Goal: Register for event/course: Register for event/course

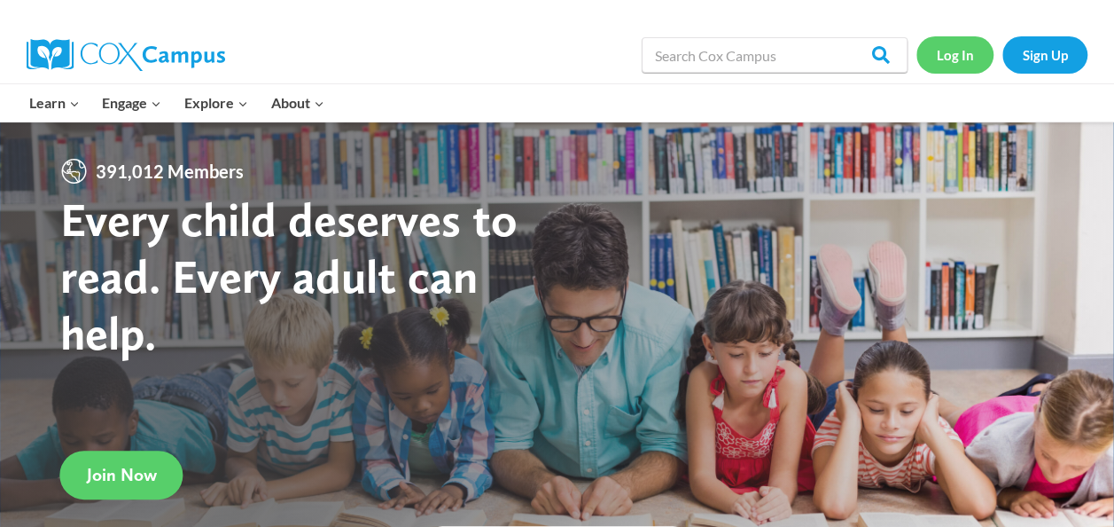
click at [964, 53] on link "Log In" at bounding box center [955, 54] width 77 height 36
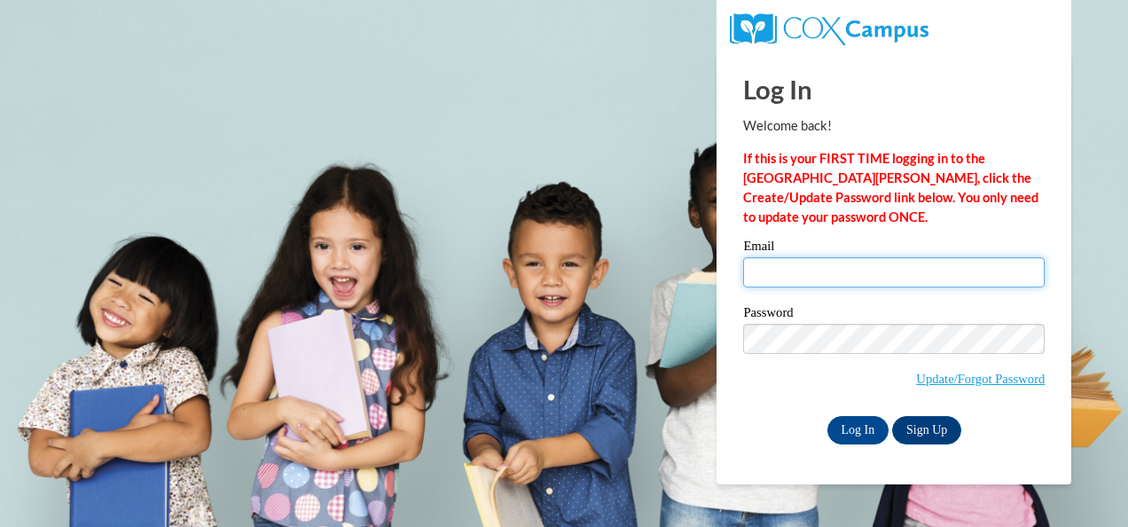
click at [940, 260] on input "Email" at bounding box center [893, 272] width 301 height 30
type input "vgreeson2@daltonstate.edu"
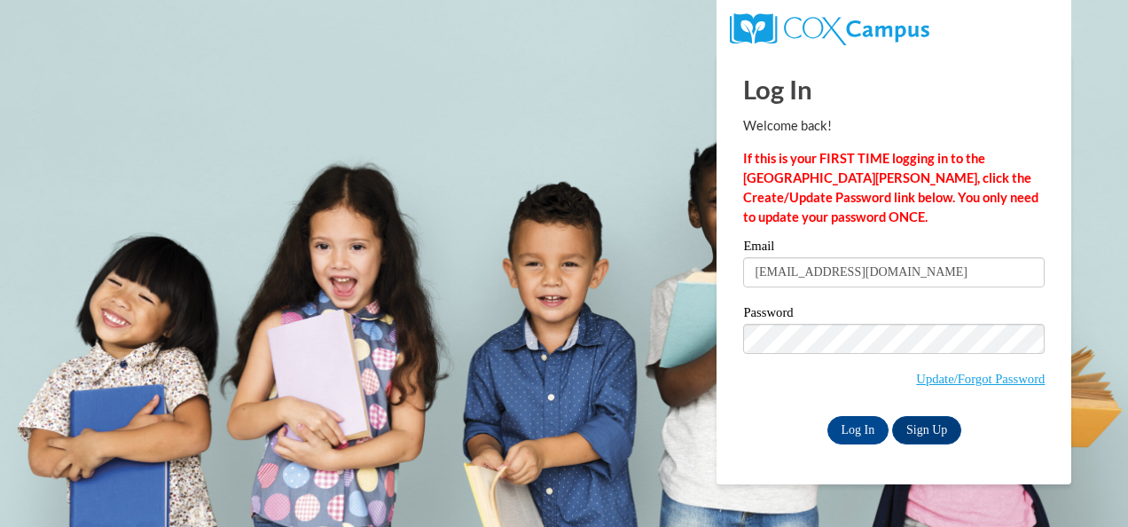
click at [894, 278] on input "vgreeson2@daltonstate.edu" at bounding box center [893, 272] width 301 height 30
click at [839, 429] on input "Log In" at bounding box center [858, 430] width 62 height 28
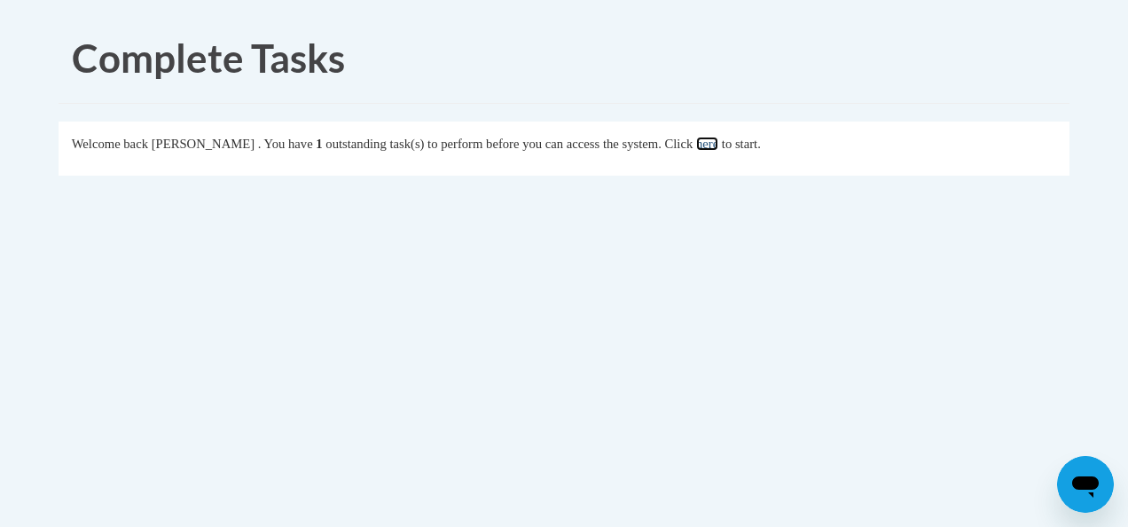
click at [718, 147] on link "here" at bounding box center [707, 144] width 22 height 14
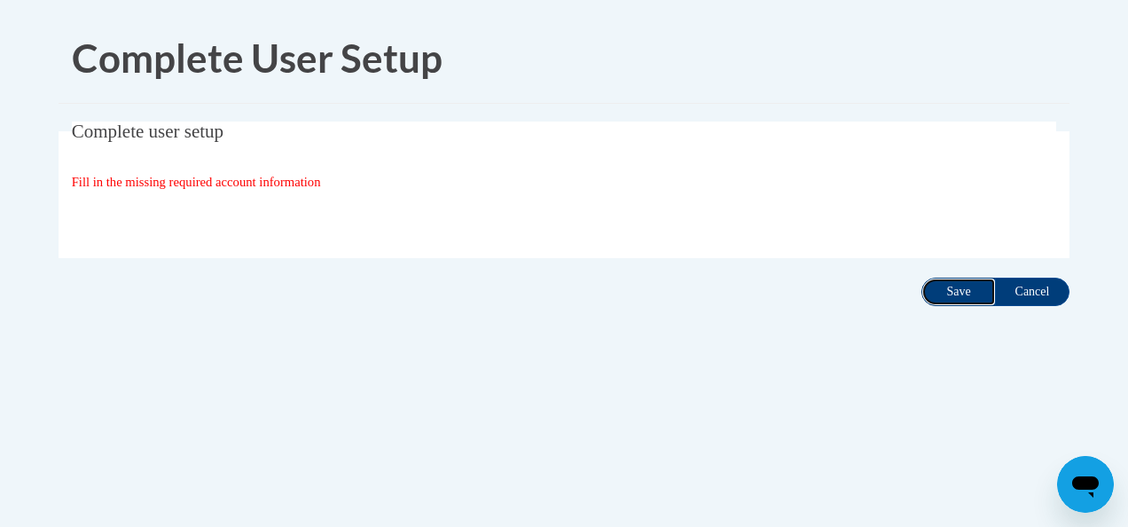
click at [952, 289] on input "Save" at bounding box center [958, 291] width 74 height 28
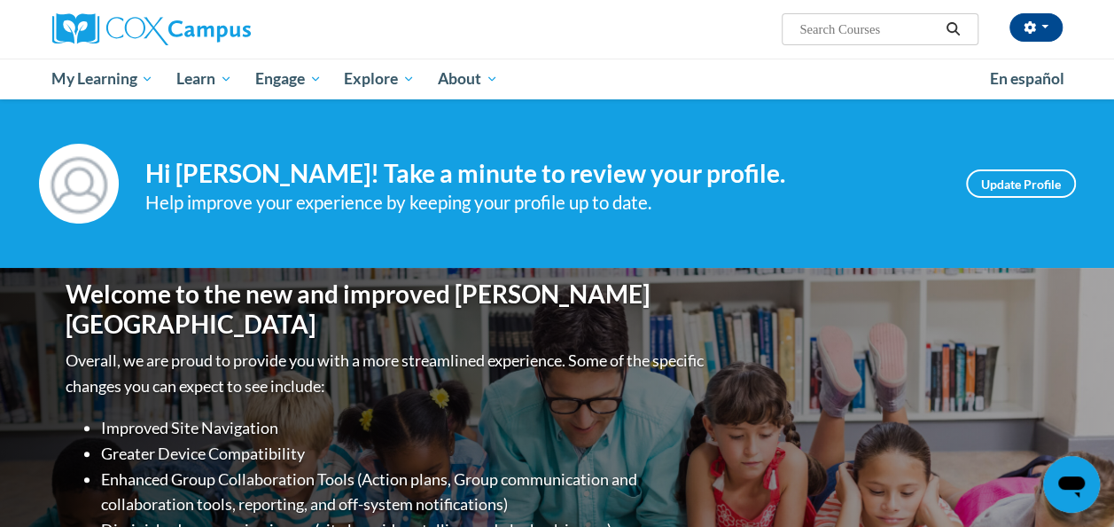
click at [833, 17] on span "Search Search..." at bounding box center [880, 29] width 196 height 32
click at [835, 21] on input "Search..." at bounding box center [869, 29] width 142 height 21
drag, startPoint x: 830, startPoint y: 12, endPoint x: 819, endPoint y: 35, distance: 26.2
click at [819, 35] on div "Victoria Greeson (America/New_York UTC-04:00) My Profile Inbox My Transcripts L…" at bounding box center [730, 22] width 691 height 45
click at [819, 35] on input "st" at bounding box center [869, 29] width 142 height 21
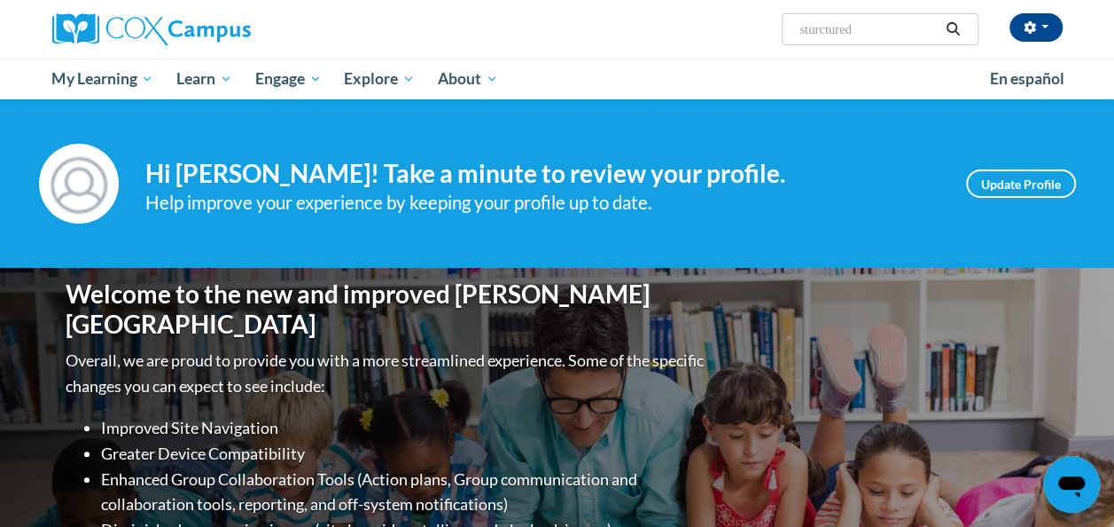
type input "sturctured"
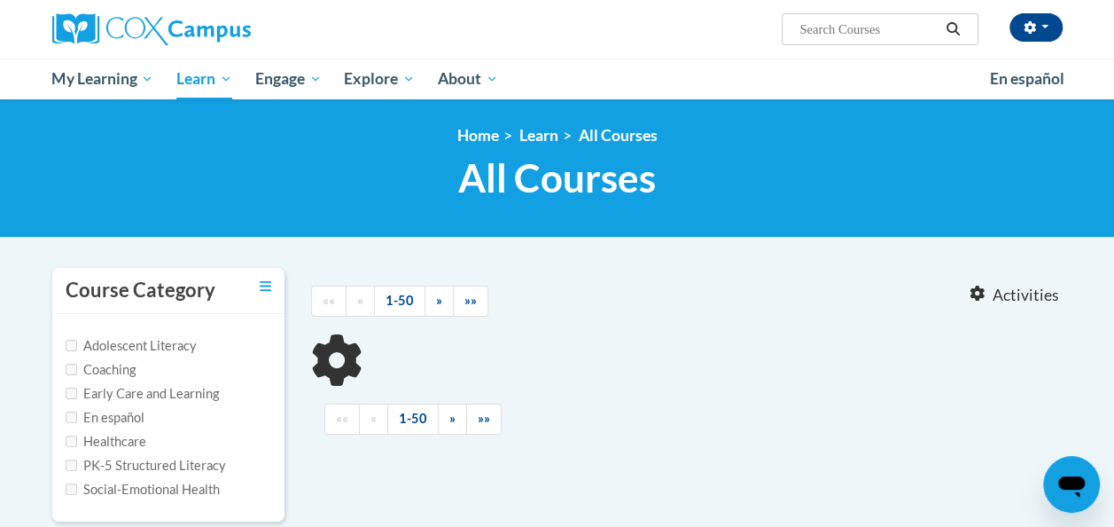
type input "sturctured"
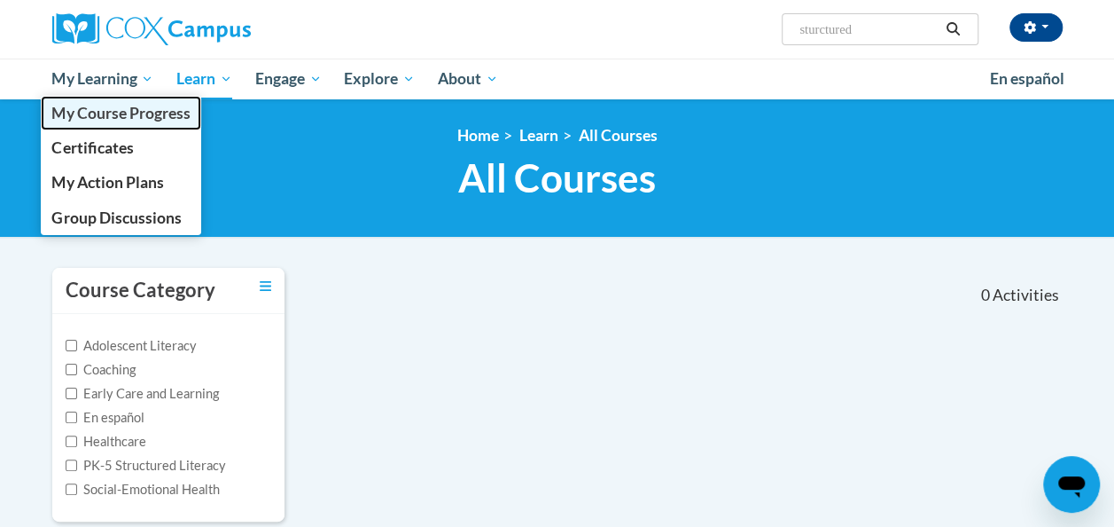
click at [126, 117] on span "My Course Progress" at bounding box center [120, 113] width 138 height 19
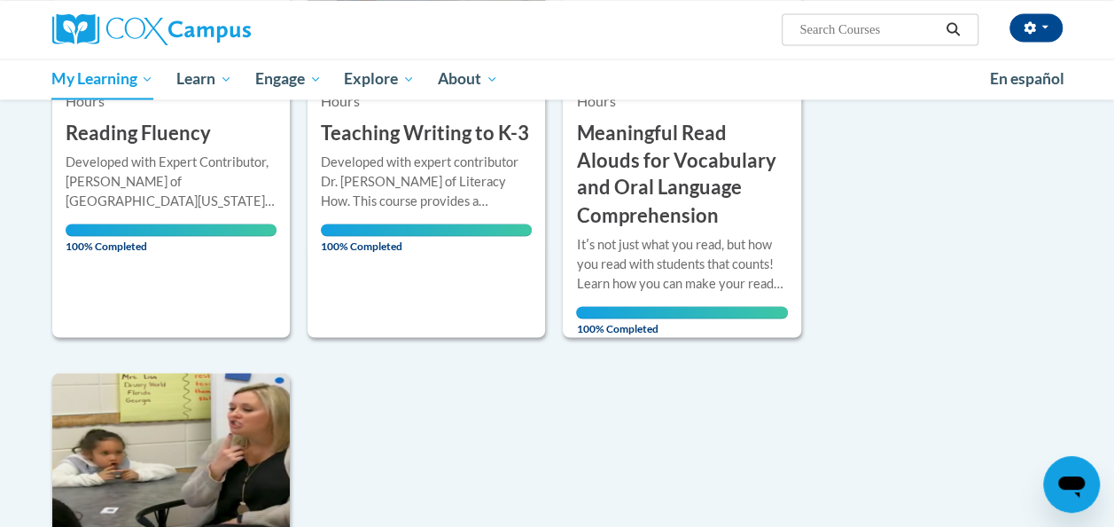
scroll to position [762, 0]
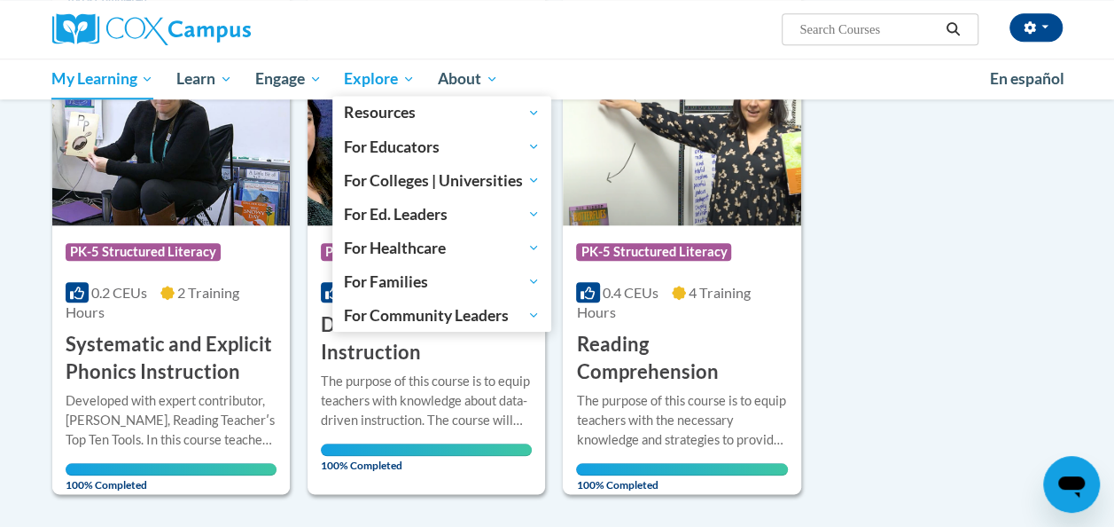
click at [356, 79] on span "Explore" at bounding box center [379, 78] width 71 height 21
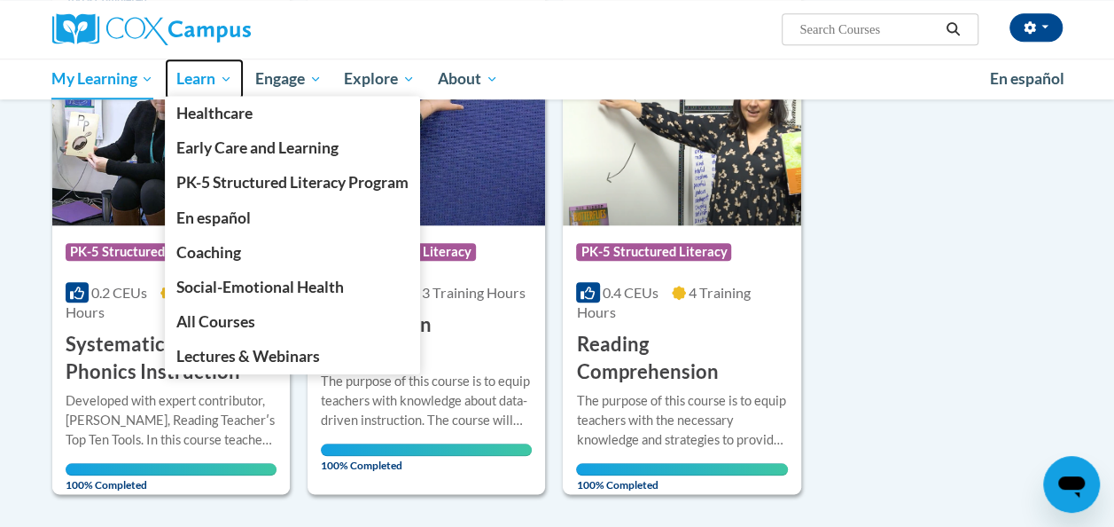
click at [230, 76] on span "Learn" at bounding box center [204, 78] width 56 height 21
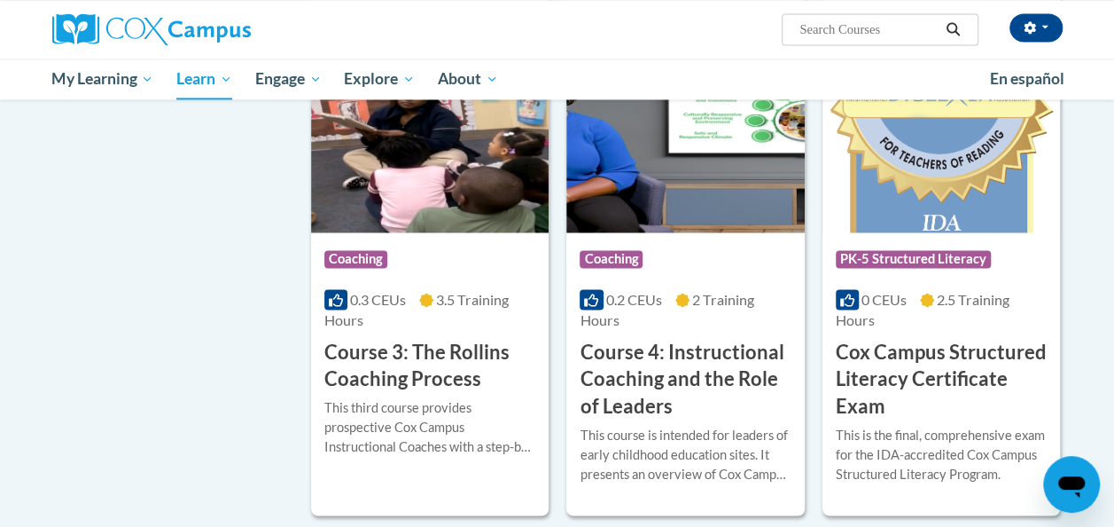
scroll to position [1418, 0]
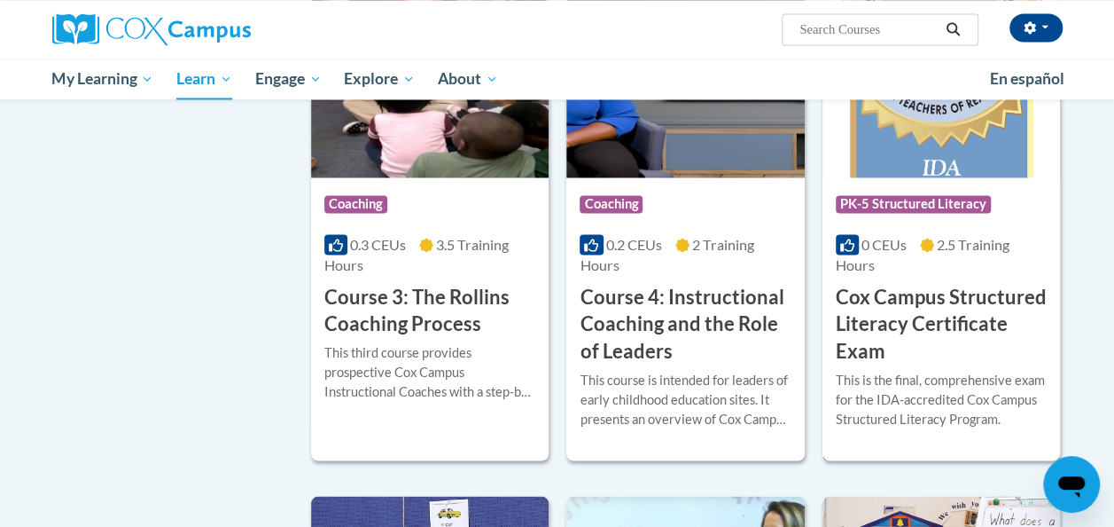
click at [939, 345] on h3 "Cox Campus Structured Literacy Certificate Exam" at bounding box center [941, 324] width 211 height 82
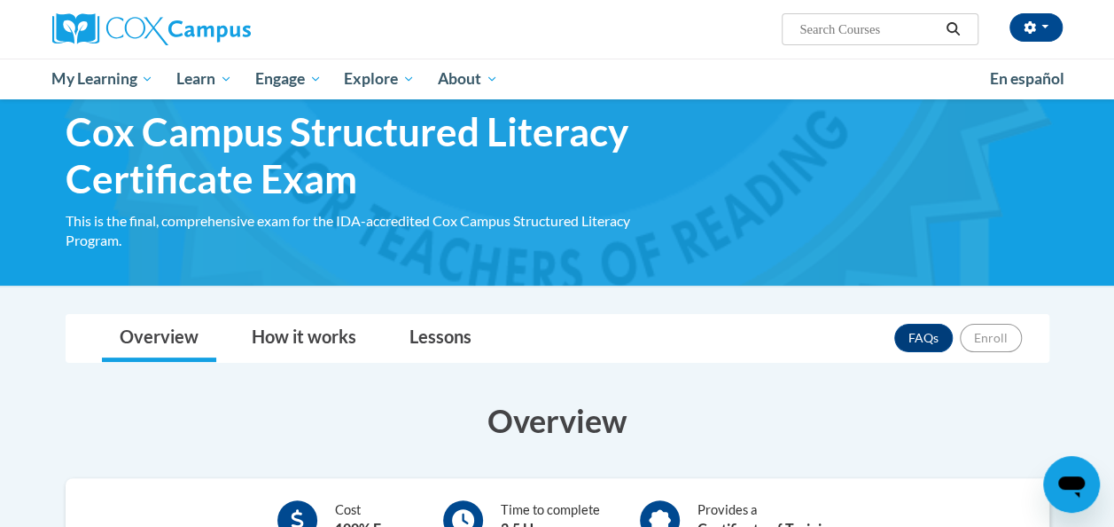
scroll to position [56, 0]
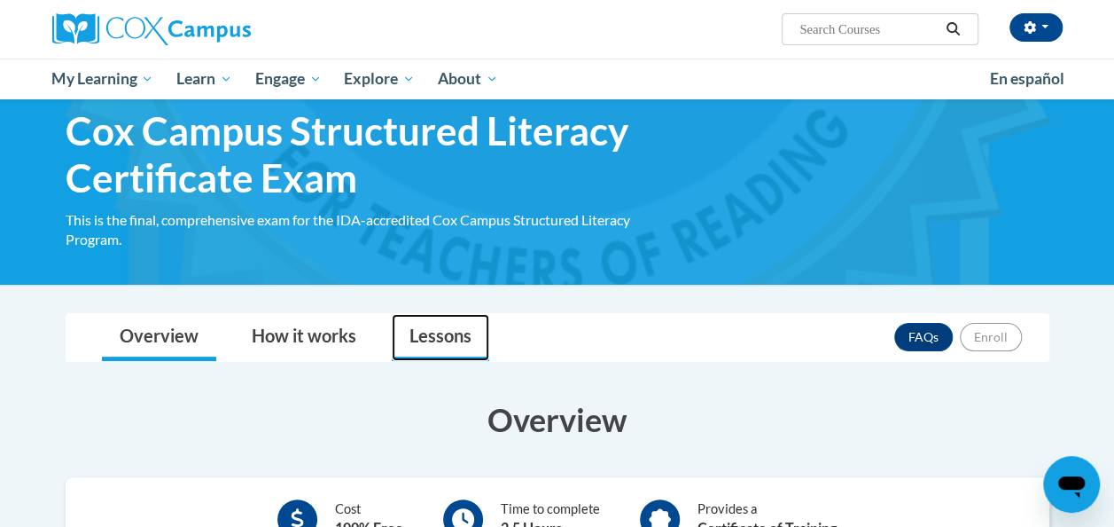
click at [457, 346] on link "Lessons" at bounding box center [441, 337] width 98 height 47
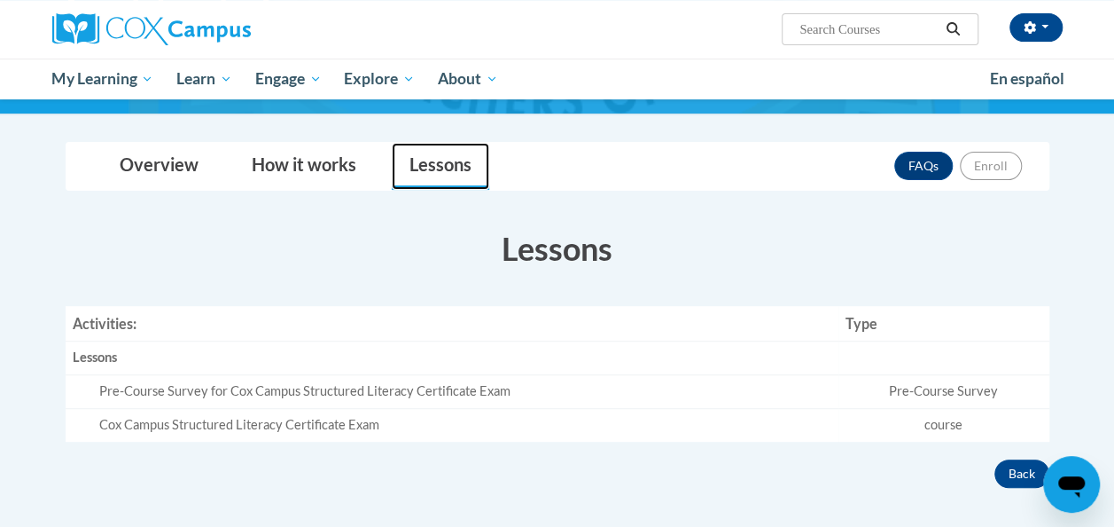
scroll to position [228, 0]
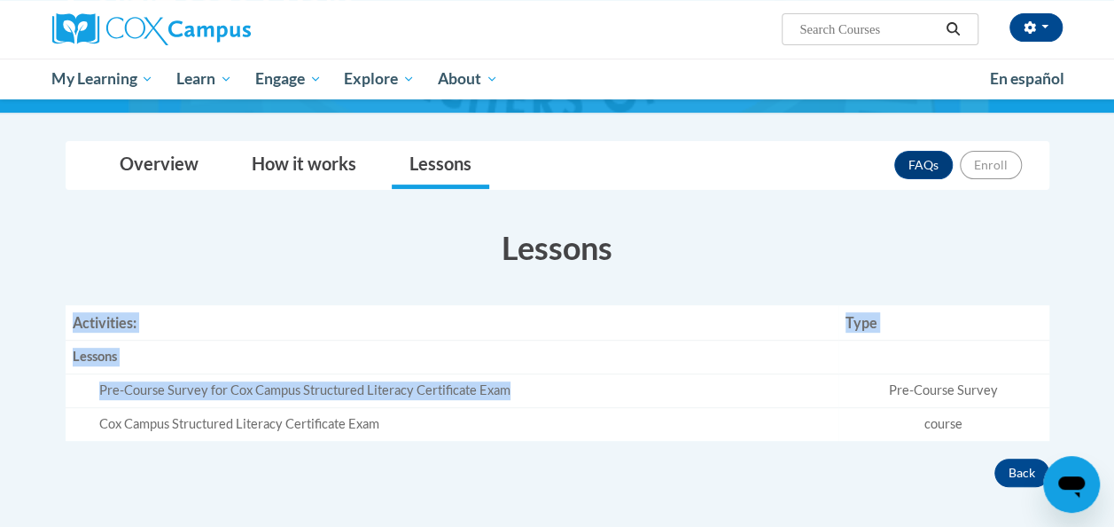
drag, startPoint x: 512, startPoint y: 395, endPoint x: 943, endPoint y: 238, distance: 458.8
click at [943, 238] on section "Lessons Activities: Type Lessons Empty Pre-Course Survey for [PERSON_NAME] Camp…" at bounding box center [557, 332] width 1010 height 215
drag, startPoint x: 943, startPoint y: 238, endPoint x: 926, endPoint y: 229, distance: 19.0
click at [926, 229] on h3 "Lessons" at bounding box center [558, 247] width 984 height 44
click at [533, 301] on section "Lessons Activities: Type Lessons Empty Pre-Course Survey for [PERSON_NAME] Camp…" at bounding box center [557, 332] width 1010 height 215
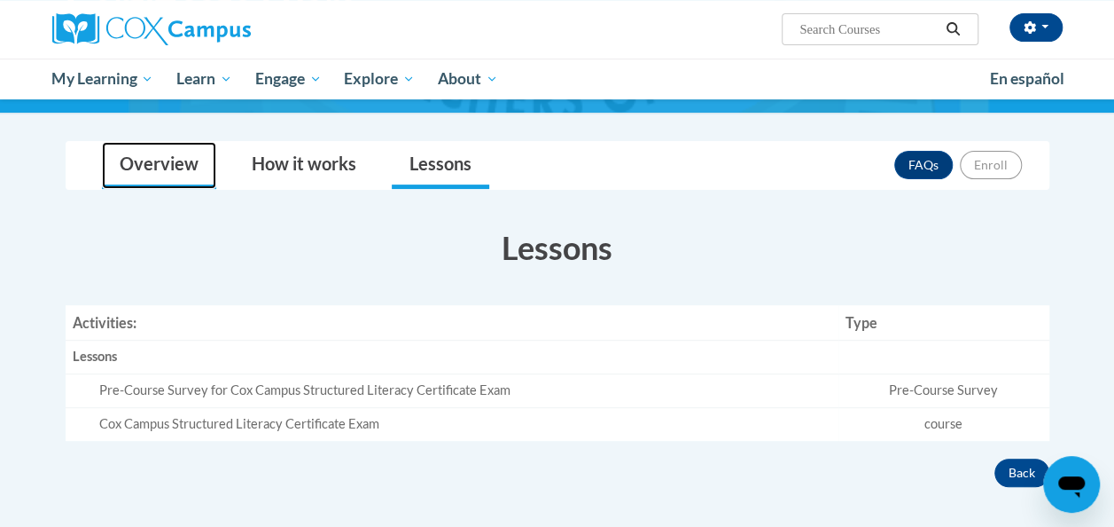
click at [145, 179] on link "Overview" at bounding box center [159, 165] width 114 height 47
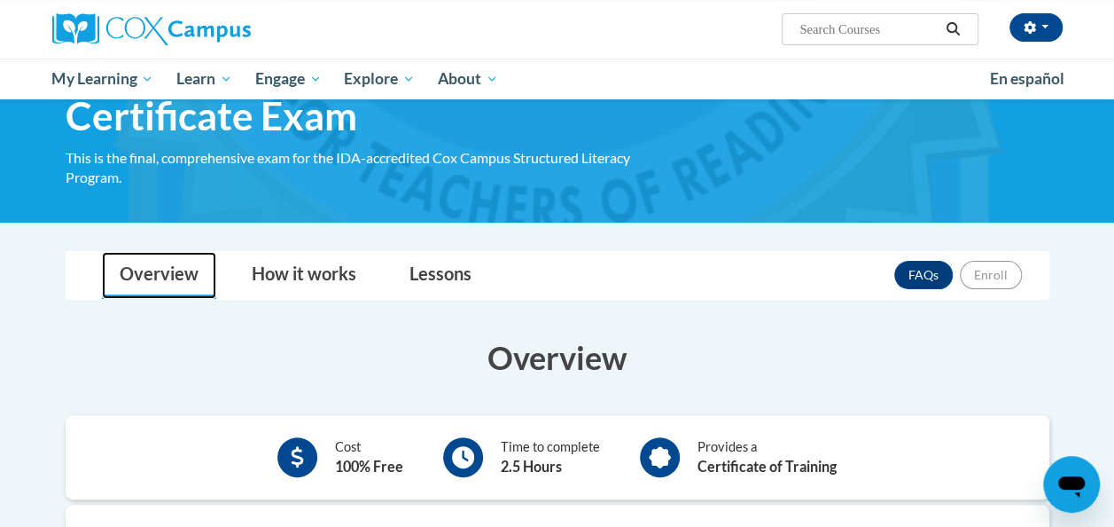
scroll to position [0, 0]
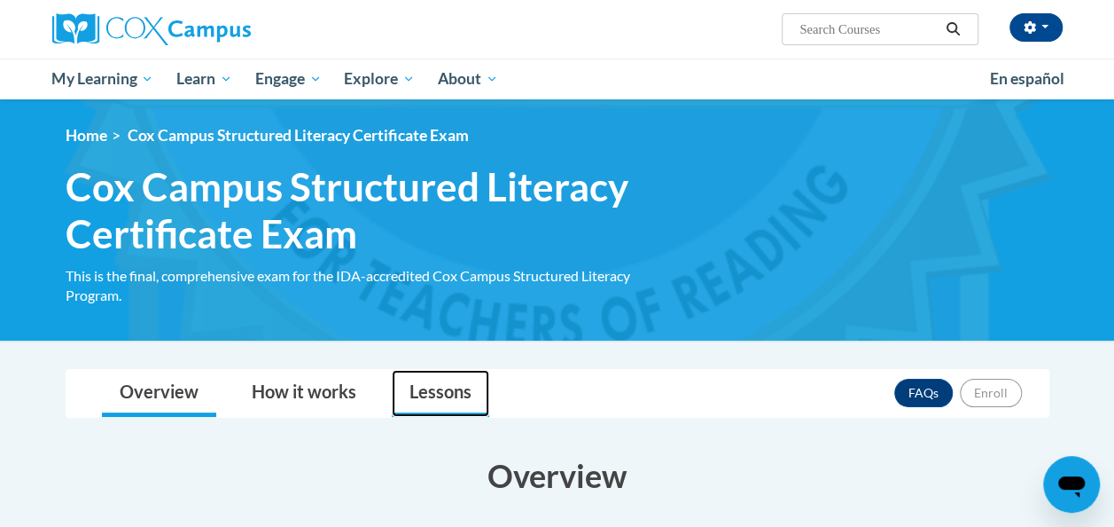
click at [469, 396] on link "Lessons" at bounding box center [441, 393] width 98 height 47
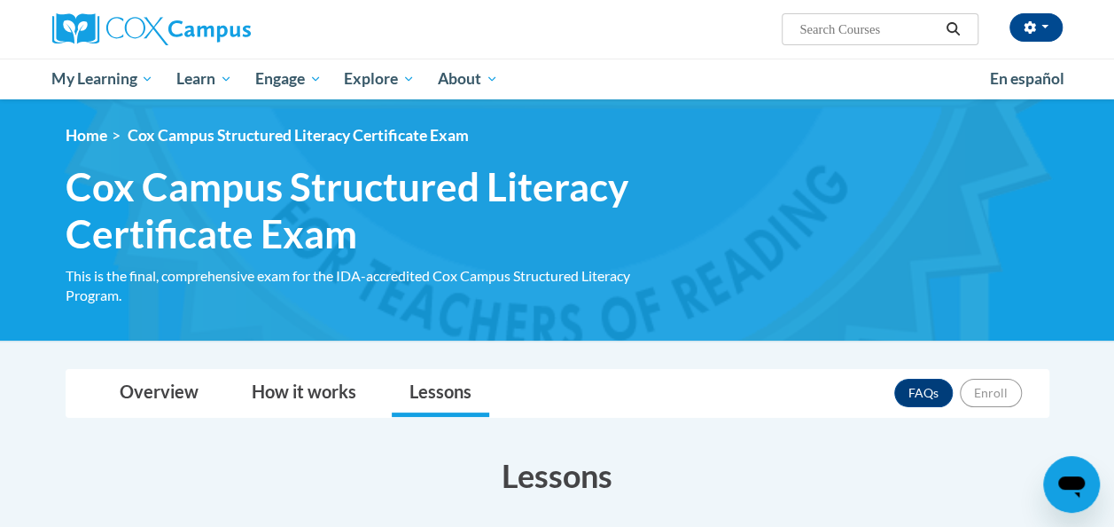
click at [228, 307] on div "<en>Home</en><fr>Accueil</fr><de>Zuhause</de><it>Casa</it><es>Casa</es><pt>Casa…" at bounding box center [557, 220] width 1037 height 188
click at [402, 215] on span "Cox Campus Structured Literacy Certificate Exam" at bounding box center [372, 210] width 612 height 94
drag, startPoint x: 363, startPoint y: 232, endPoint x: 273, endPoint y: 275, distance: 99.1
click at [273, 275] on div "<en>Home</en><fr>Accueil</fr><de>Zuhause</de><it>Casa</it><es>Casa</es><pt>Casa…" at bounding box center [557, 220] width 1037 height 188
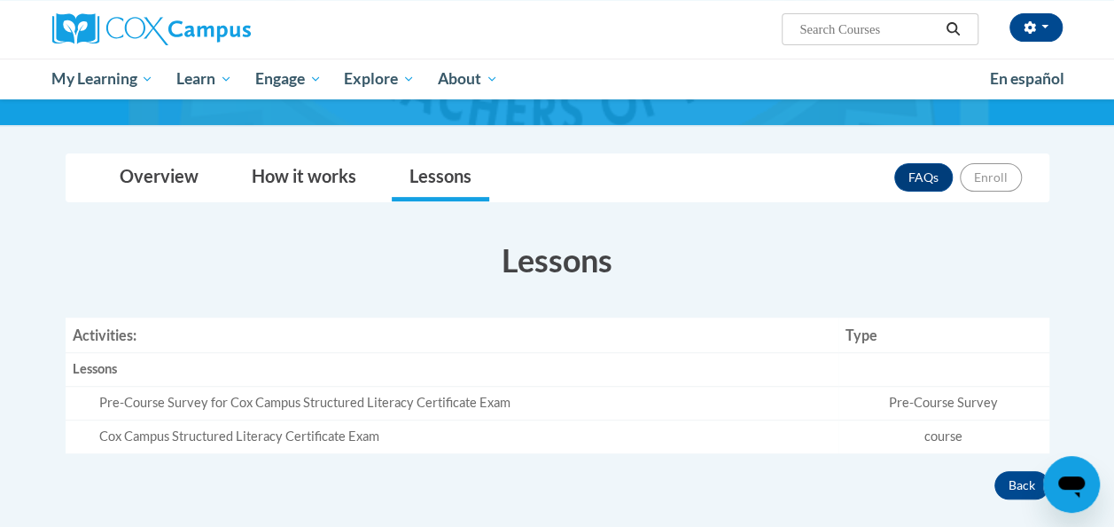
scroll to position [215, 0]
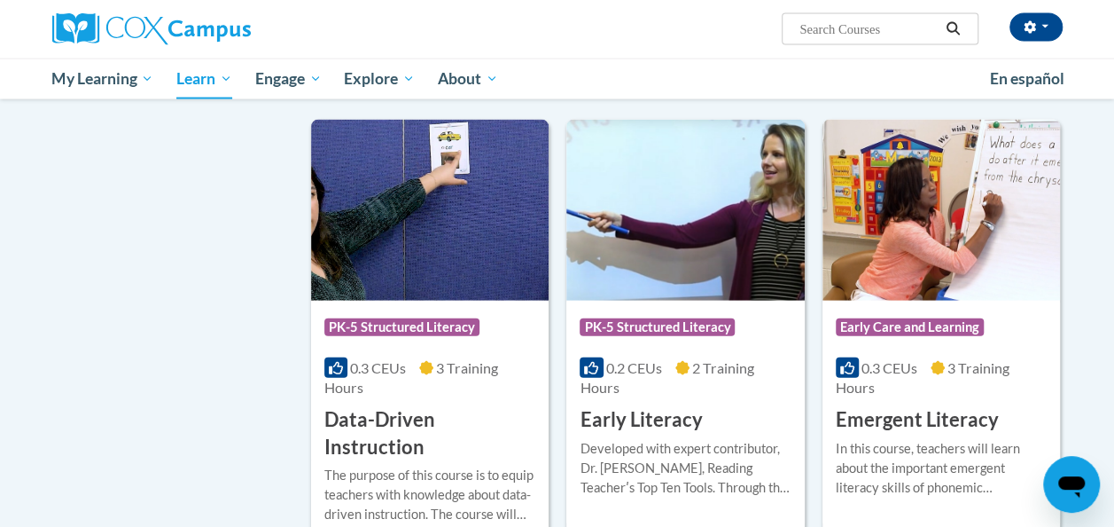
scroll to position [1459, 0]
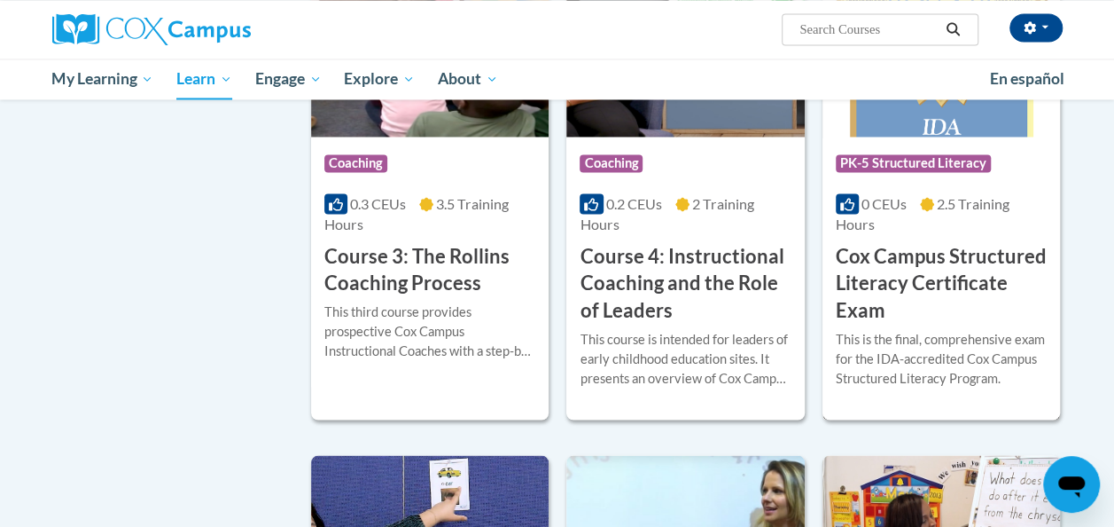
click at [864, 150] on div "Course Category: PK-5 Structured Literacy" at bounding box center [941, 165] width 211 height 40
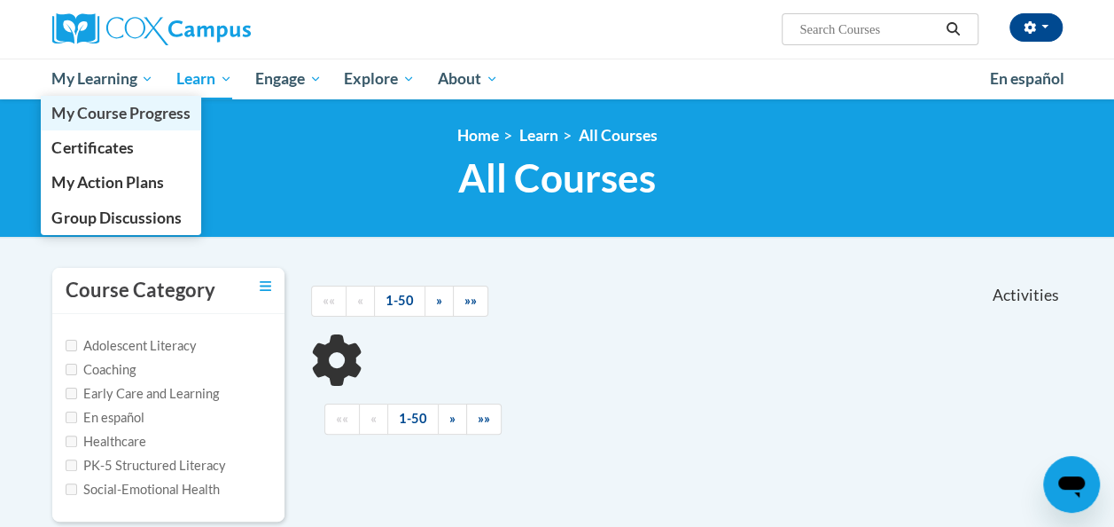
scroll to position [414, 0]
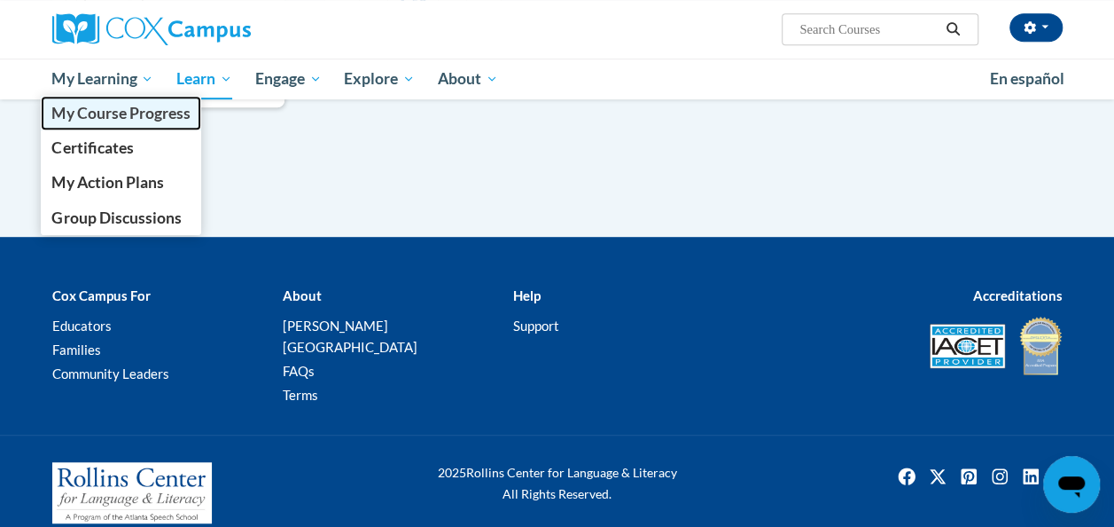
click at [124, 105] on span "My Course Progress" at bounding box center [120, 113] width 138 height 19
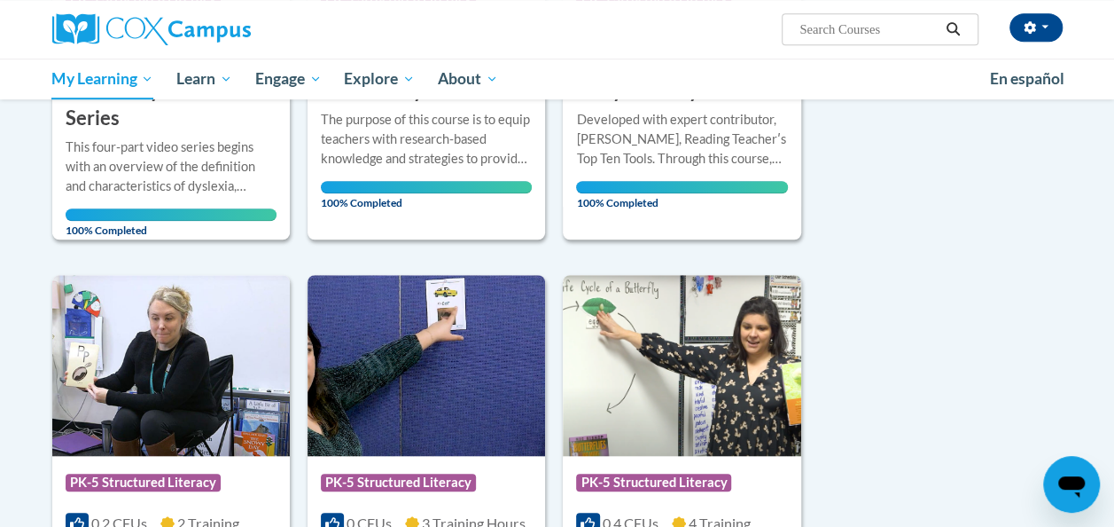
scroll to position [714, 0]
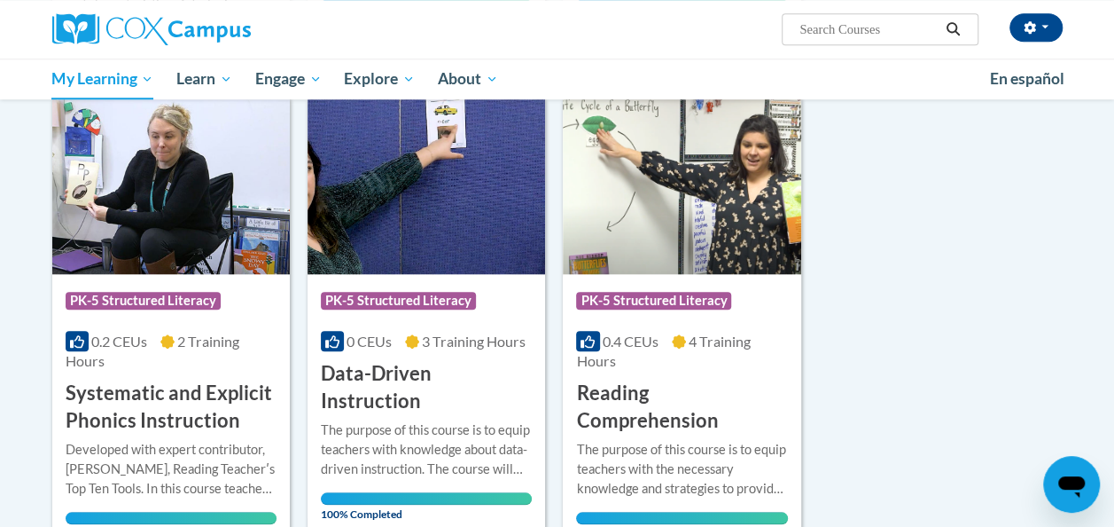
click at [899, 37] on input "Search..." at bounding box center [869, 29] width 142 height 21
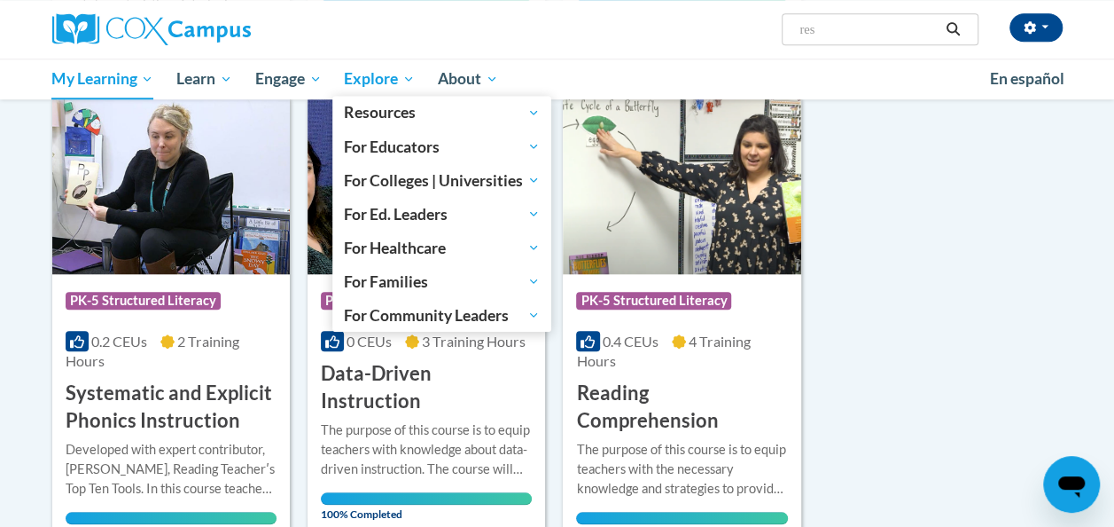
type input "res"
click at [390, 76] on span "Explore" at bounding box center [379, 78] width 71 height 21
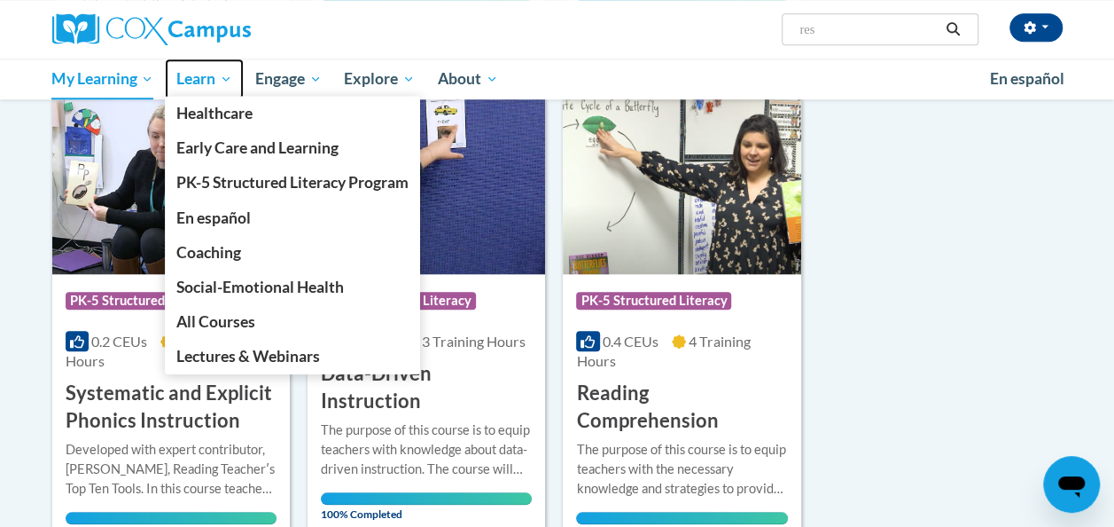
click at [226, 83] on span "Learn" at bounding box center [204, 78] width 56 height 21
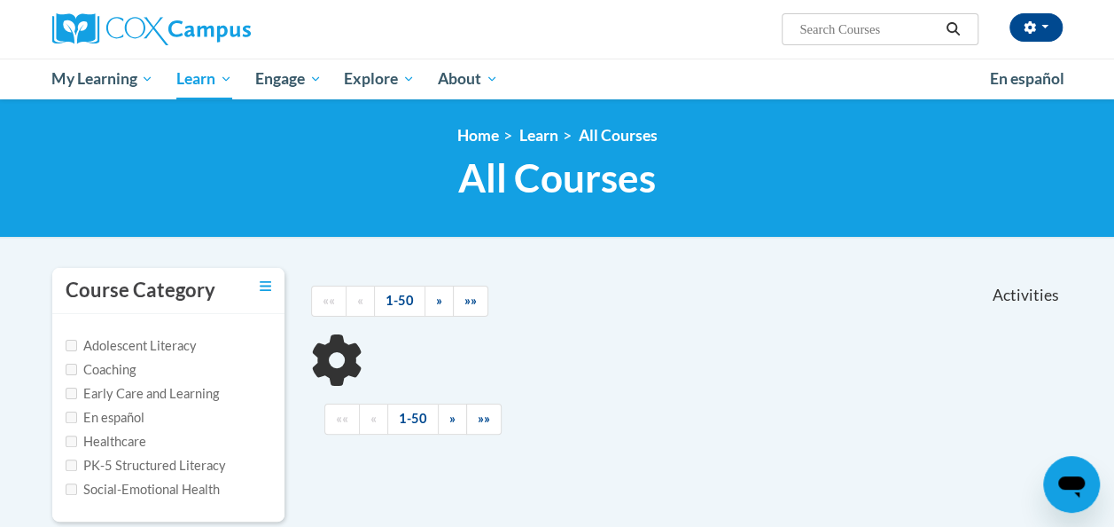
click at [550, 257] on body "Victoria Greeson (America/New_York UTC-04:00) My Profile Inbox My Transcripts L…" at bounding box center [557, 482] width 1114 height 964
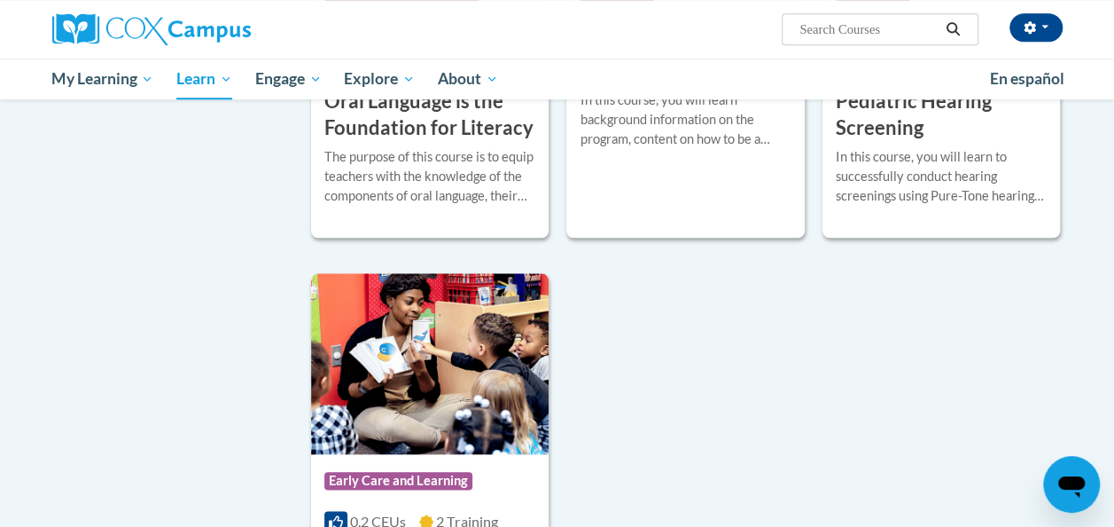
scroll to position [4040, 0]
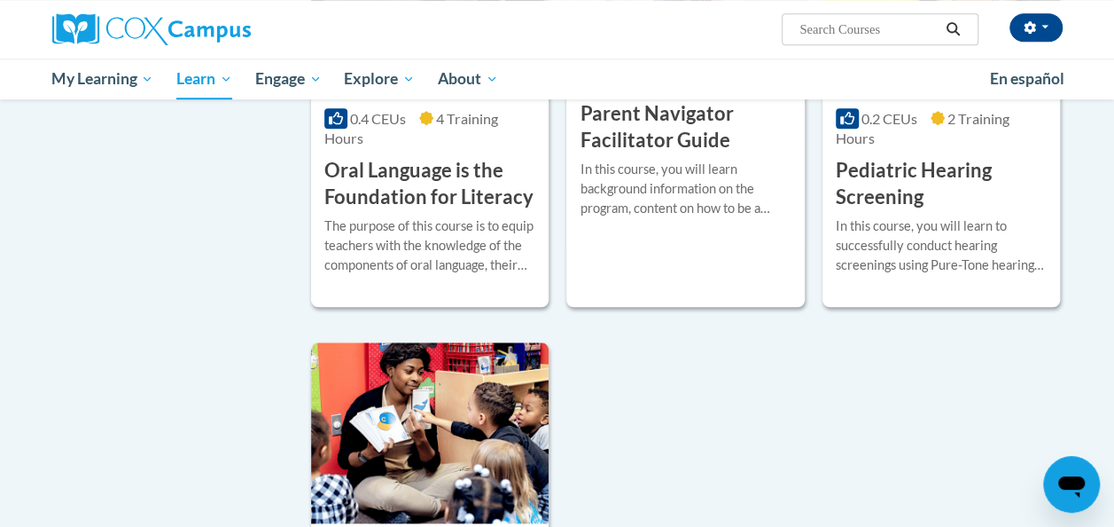
click at [831, 34] on input "Search..." at bounding box center [869, 29] width 142 height 21
type input "responce"
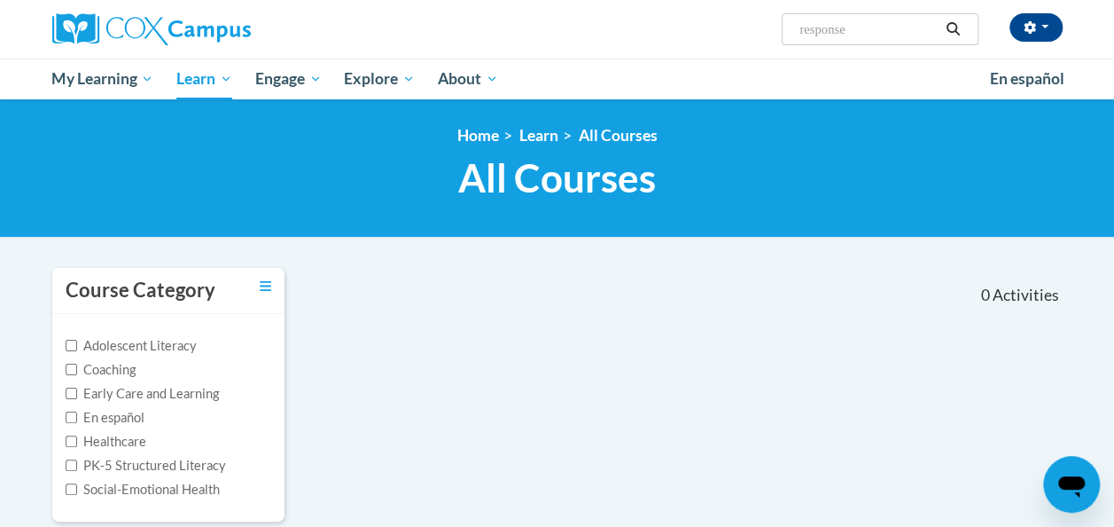
type input "response"
click at [957, 35] on icon "Search" at bounding box center [953, 28] width 16 height 13
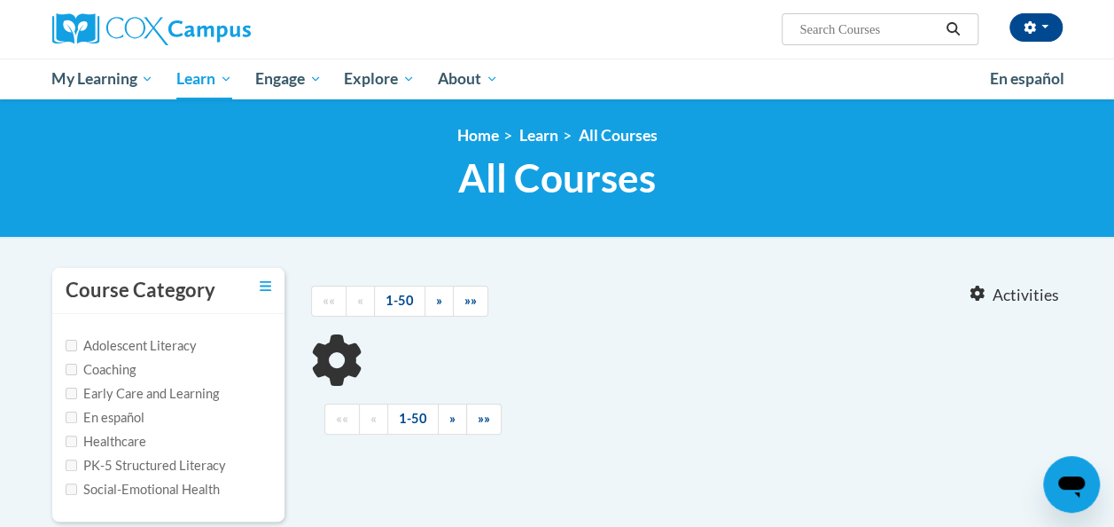
type input "response"
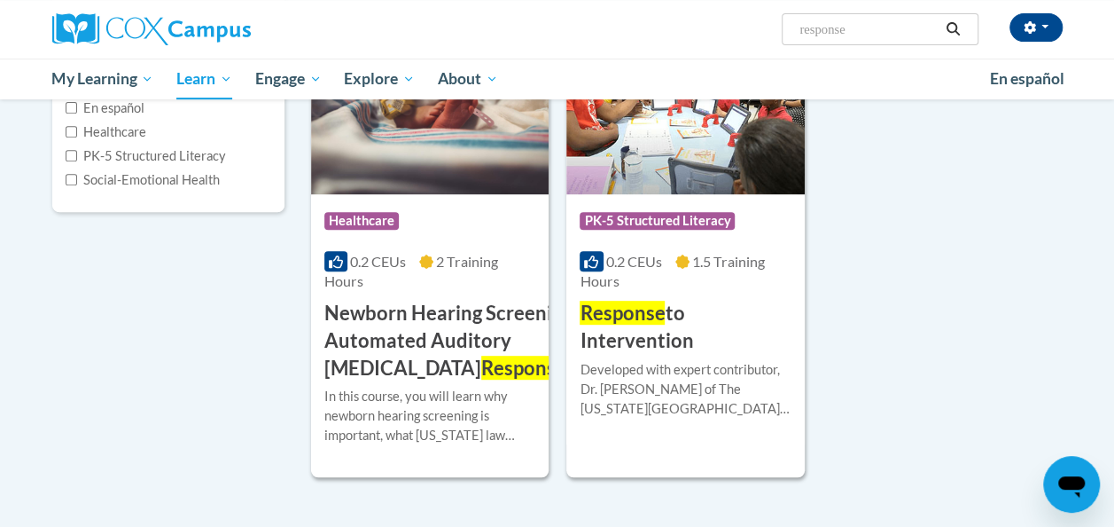
scroll to position [310, 0]
click at [656, 324] on h3 "Response to Intervention" at bounding box center [685, 326] width 211 height 55
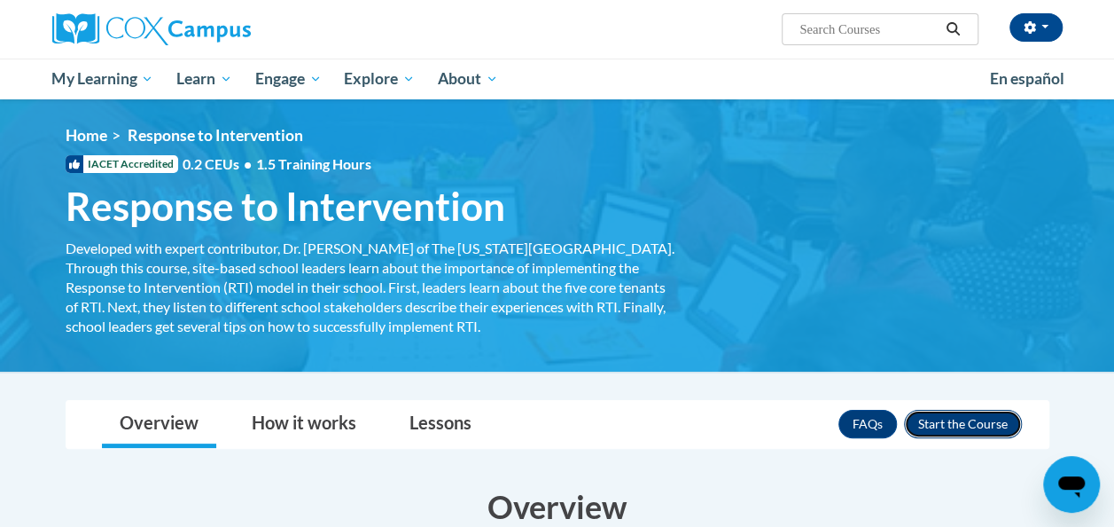
click at [1002, 425] on button "Enroll" at bounding box center [963, 424] width 118 height 28
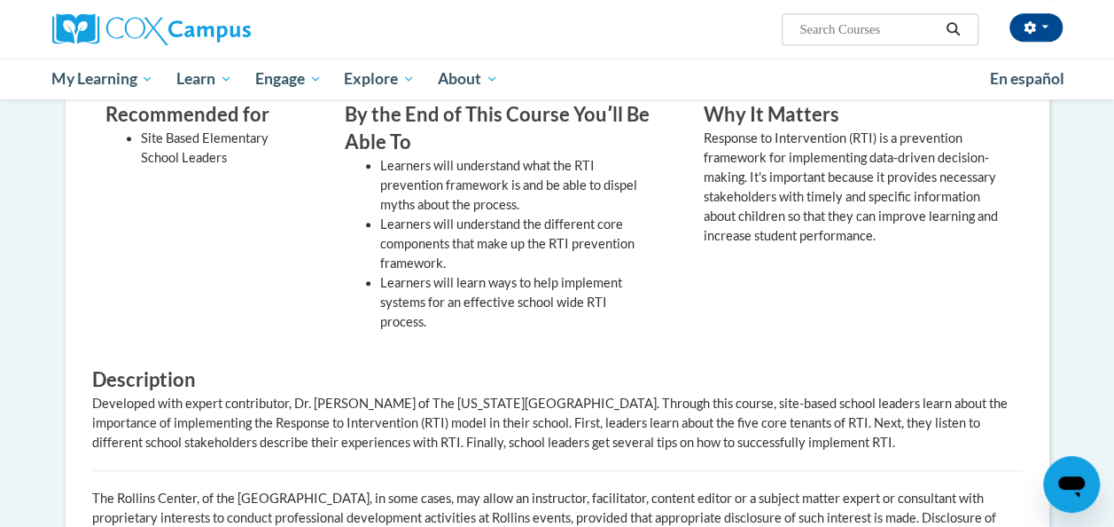
scroll to position [572, 0]
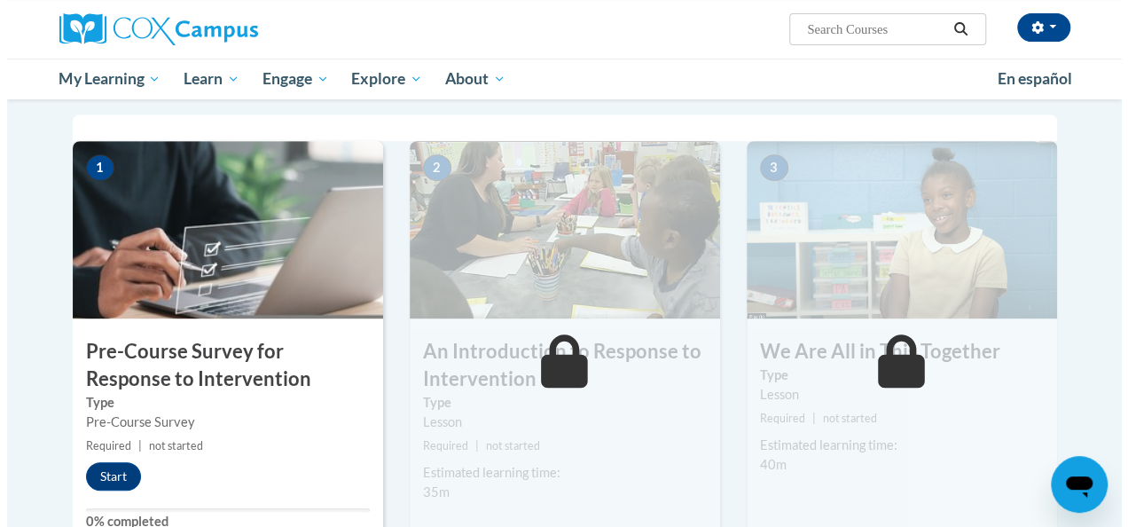
scroll to position [349, 0]
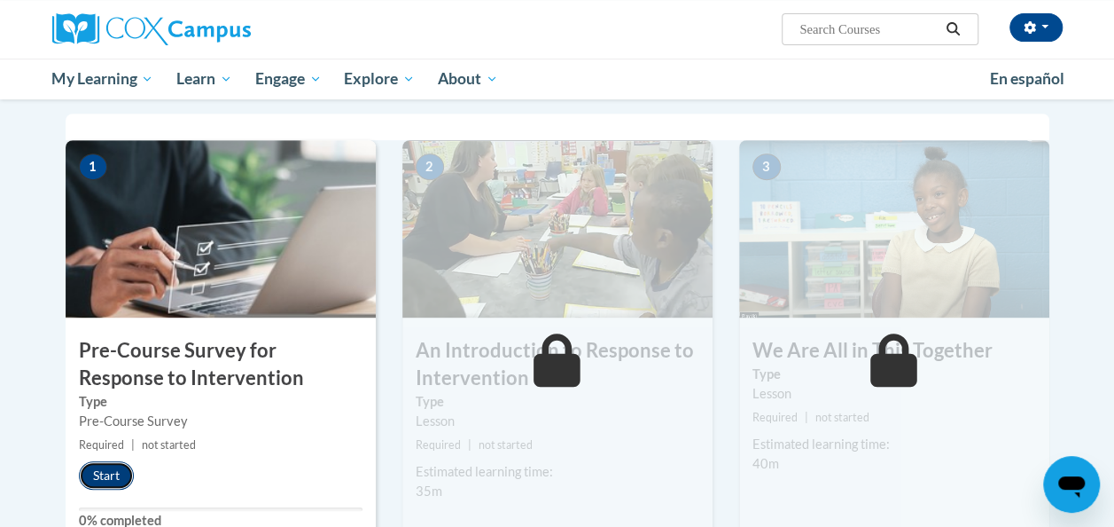
click at [104, 473] on button "Start" at bounding box center [106, 475] width 55 height 28
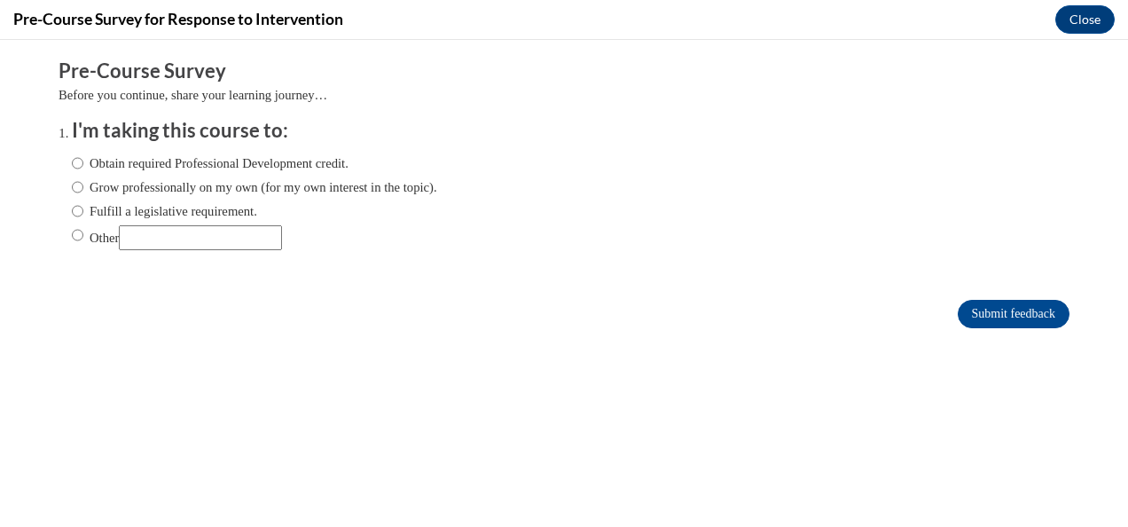
scroll to position [0, 0]
click at [358, 209] on span "Fulfill a legislative requirement." at bounding box center [254, 211] width 365 height 20
click at [347, 199] on div "Obtain required Professional Development credit. Grow professionally on my own …" at bounding box center [254, 201] width 365 height 114
click at [345, 197] on div "Obtain required Professional Development credit. Grow professionally on my own …" at bounding box center [254, 201] width 365 height 114
click at [348, 172] on label "Obtain required Professional Development credit." at bounding box center [210, 163] width 277 height 20
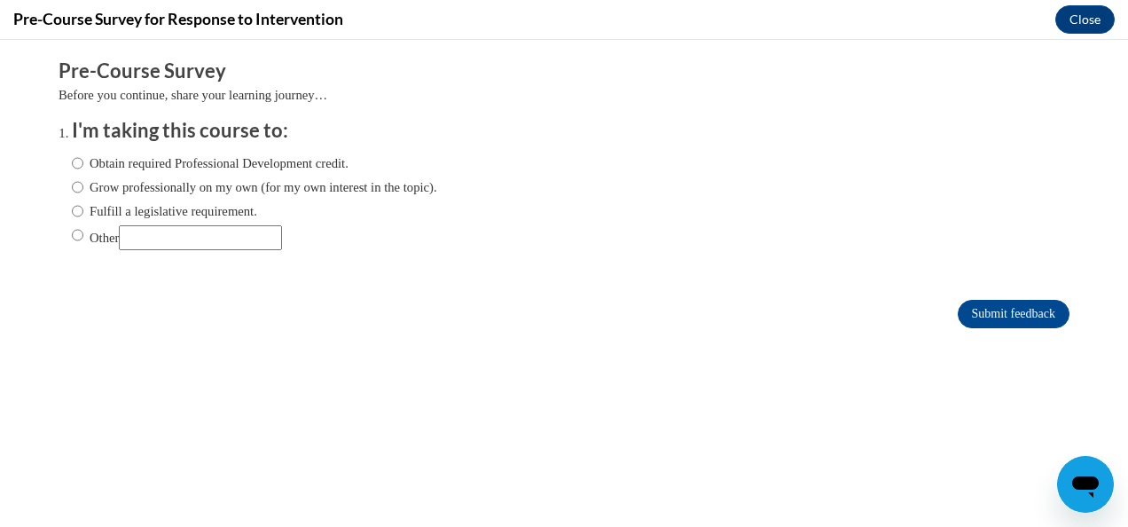
click at [83, 172] on input "Obtain required Professional Development credit." at bounding box center [78, 163] width 12 height 20
radio input "true"
click at [957, 314] on input "Submit feedback" at bounding box center [1013, 314] width 112 height 28
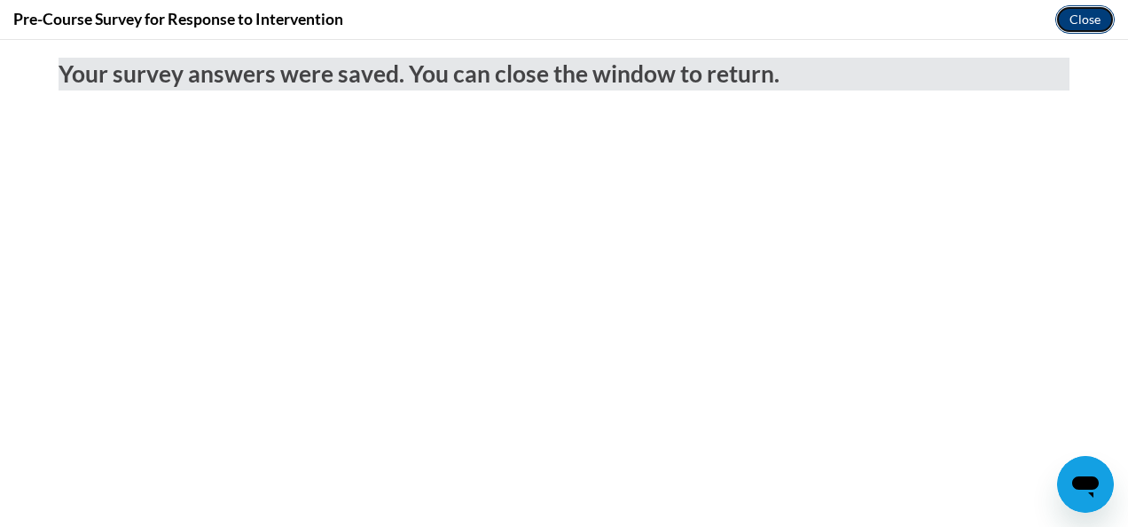
click at [1068, 27] on button "Close" at bounding box center [1084, 19] width 59 height 28
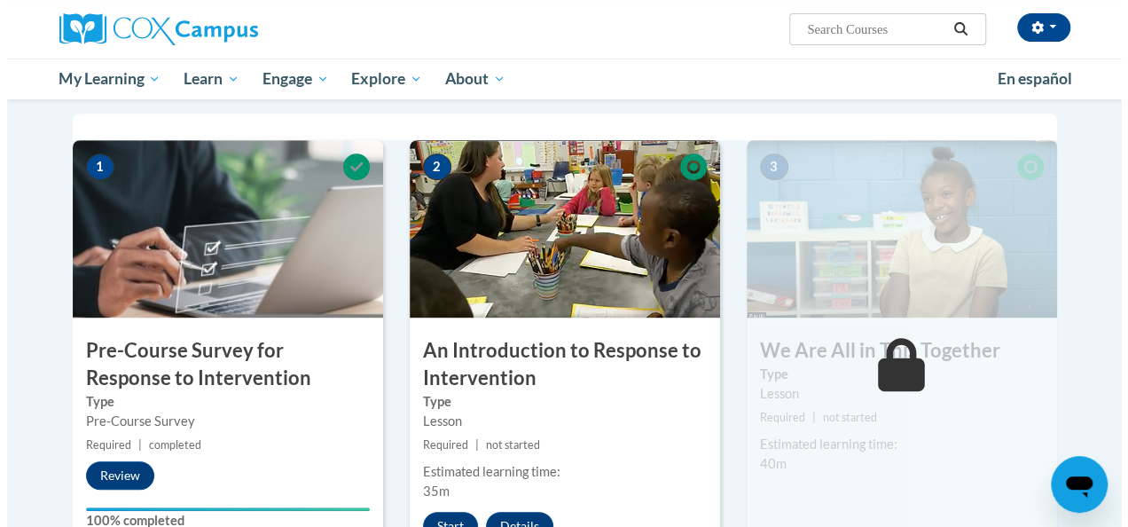
scroll to position [486, 0]
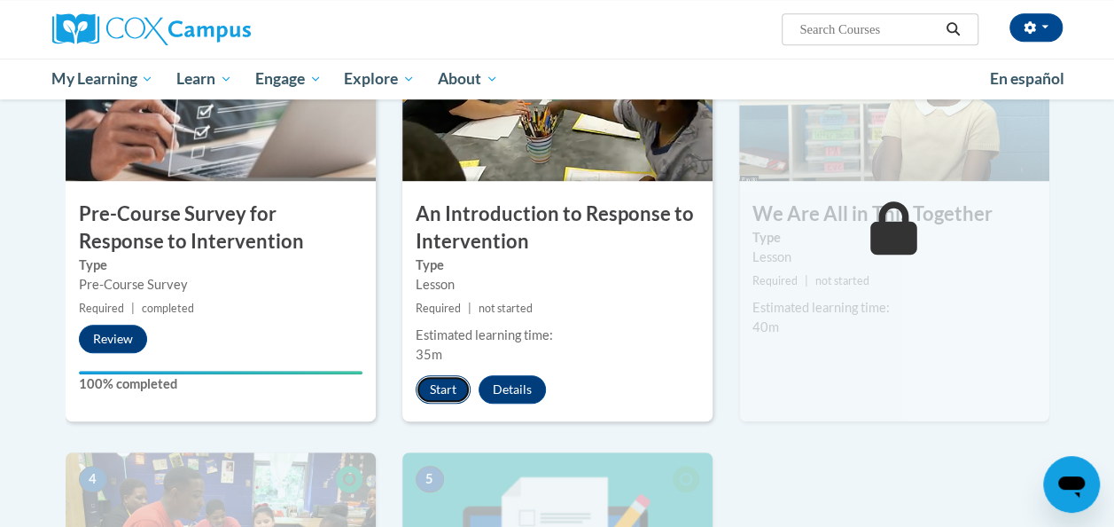
click at [443, 401] on button "Start" at bounding box center [443, 389] width 55 height 28
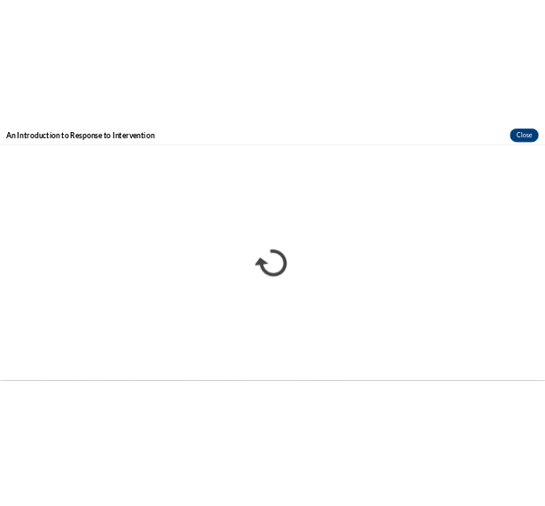
scroll to position [0, 0]
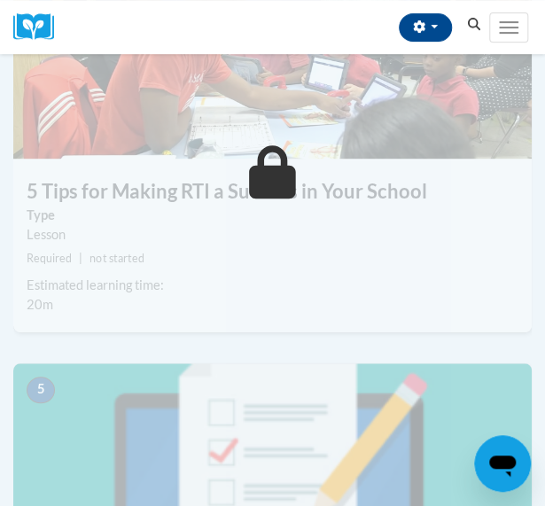
scroll to position [1837, 0]
